Goal: Task Accomplishment & Management: Manage account settings

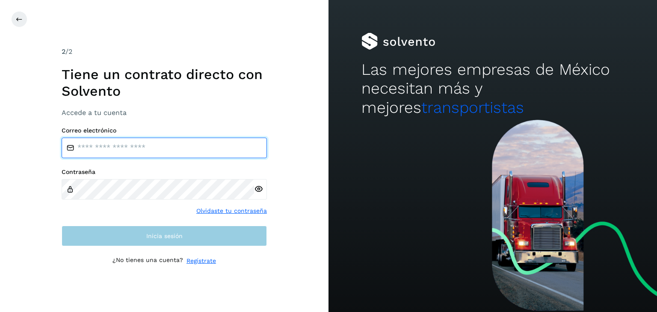
type input "**********"
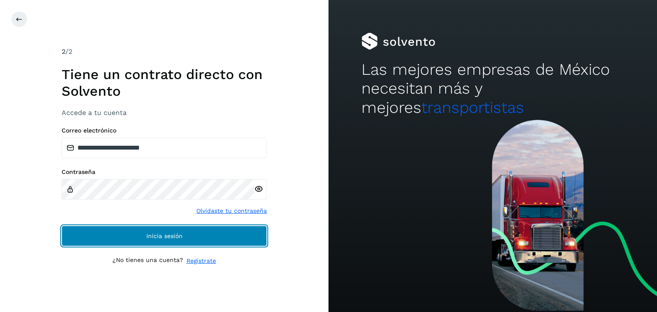
click at [133, 237] on button "Inicia sesión" at bounding box center [164, 236] width 205 height 21
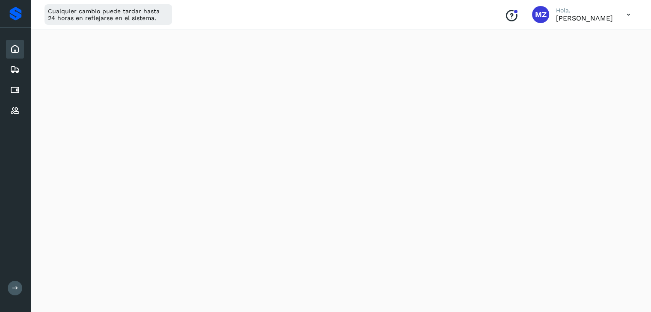
scroll to position [515, 0]
click at [12, 86] on icon at bounding box center [15, 90] width 10 height 10
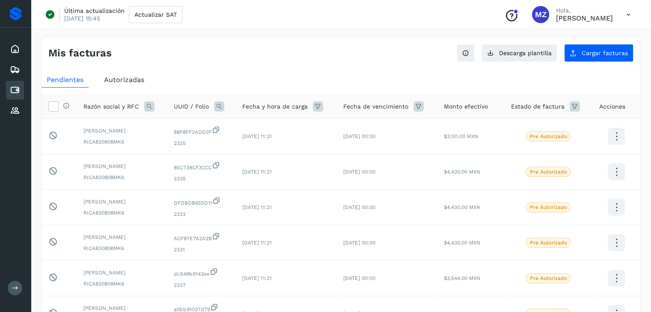
click at [631, 15] on icon at bounding box center [628, 15] width 18 height 18
click at [592, 53] on div "Cerrar sesión" at bounding box center [586, 55] width 102 height 16
